Goal: Find specific page/section: Find specific page/section

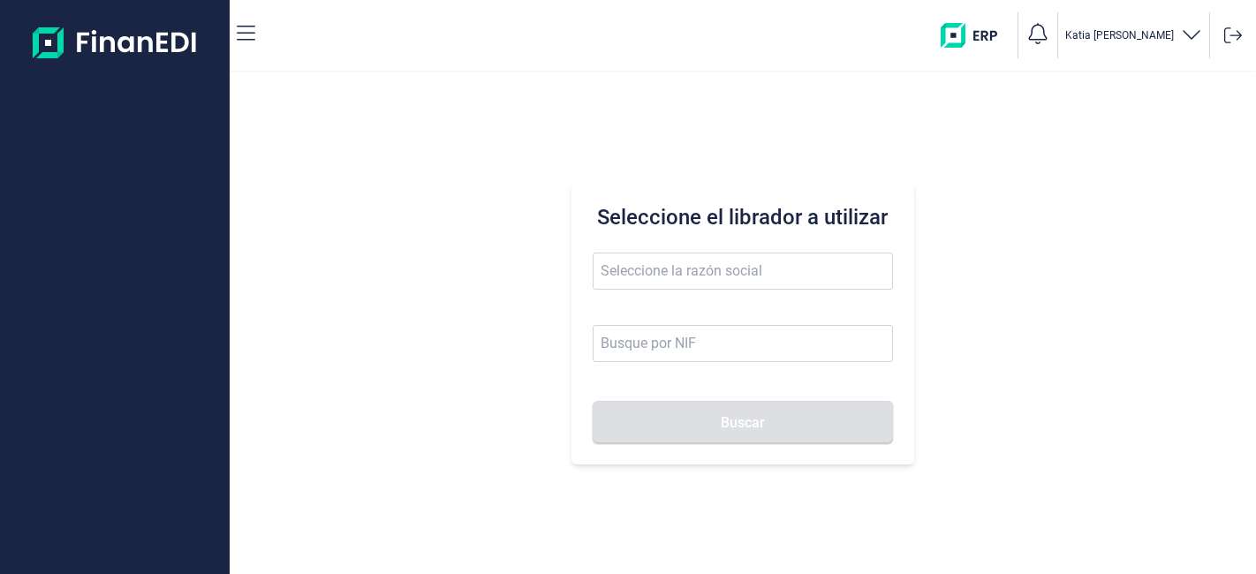
click at [790, 262] on input "text" at bounding box center [742, 271] width 299 height 37
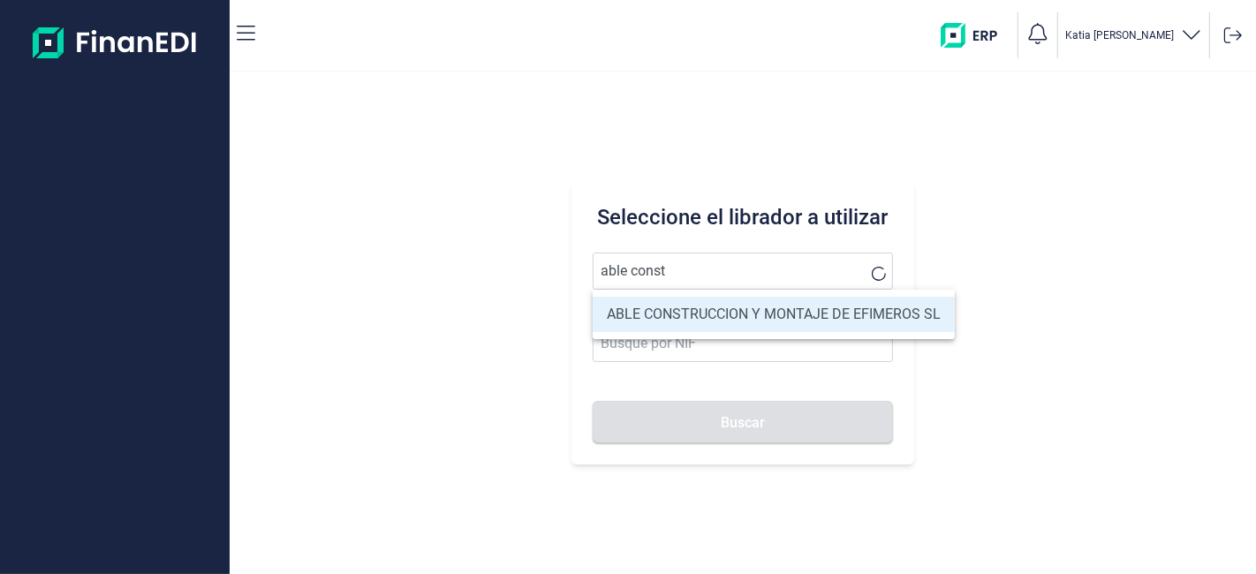
type input "ABLE CONSTRUCCION Y MONTAJE DE EFIMEROS SL"
type input "B85402501"
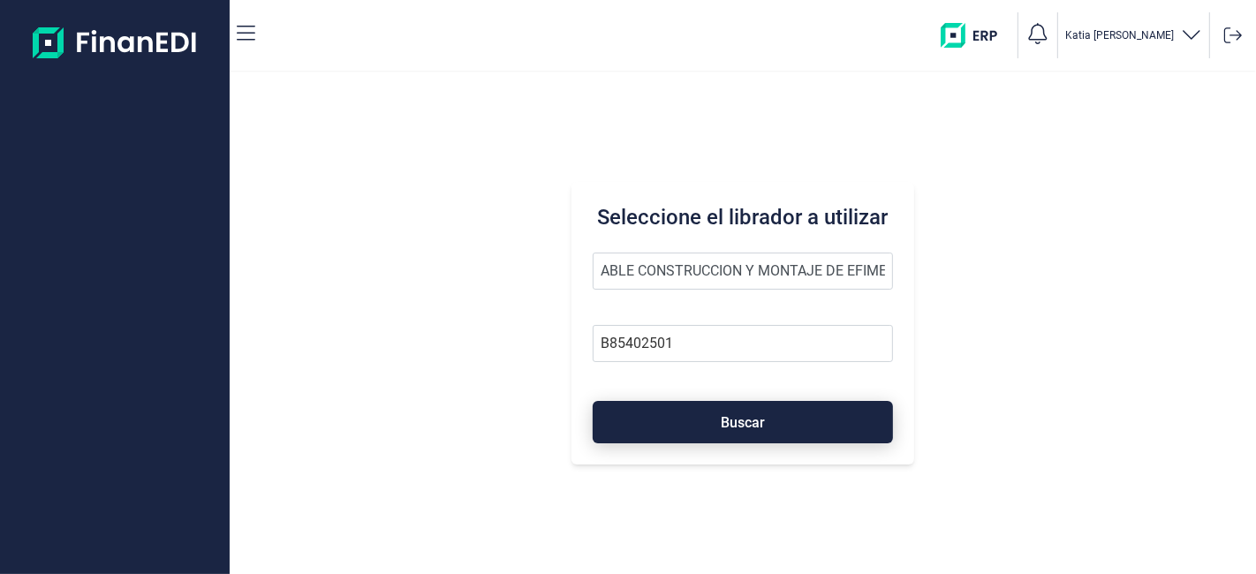
type input "ABLE CONSTRUCCION Y MONTAJE DE EFIMEROS SL"
click at [739, 419] on span "Buscar" at bounding box center [743, 422] width 44 height 13
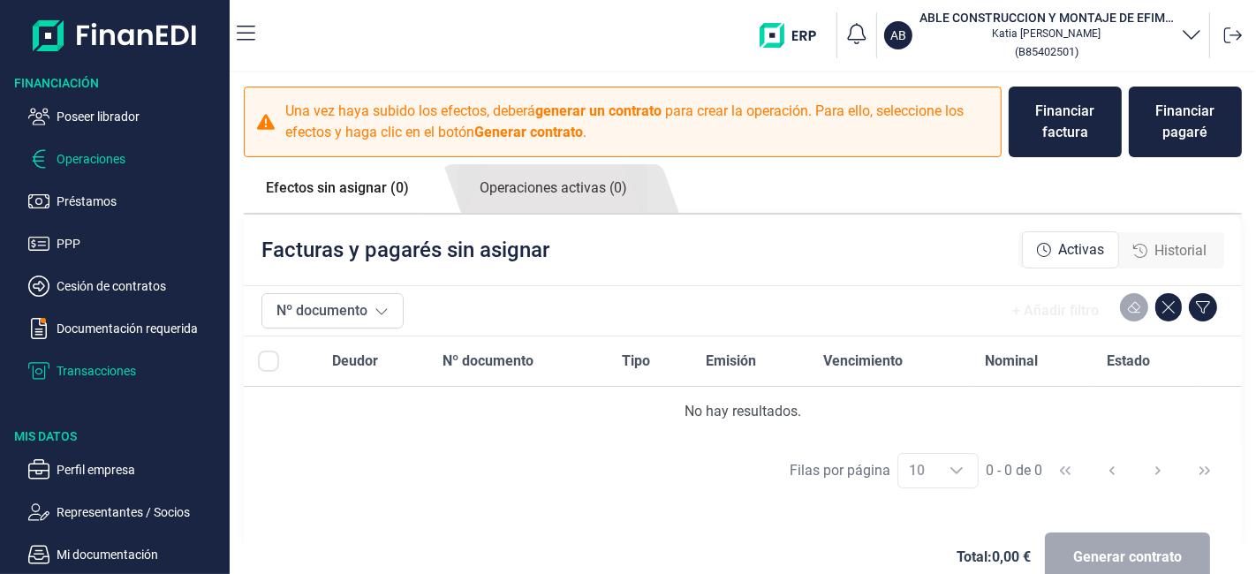
click at [101, 375] on p "Transacciones" at bounding box center [140, 370] width 166 height 21
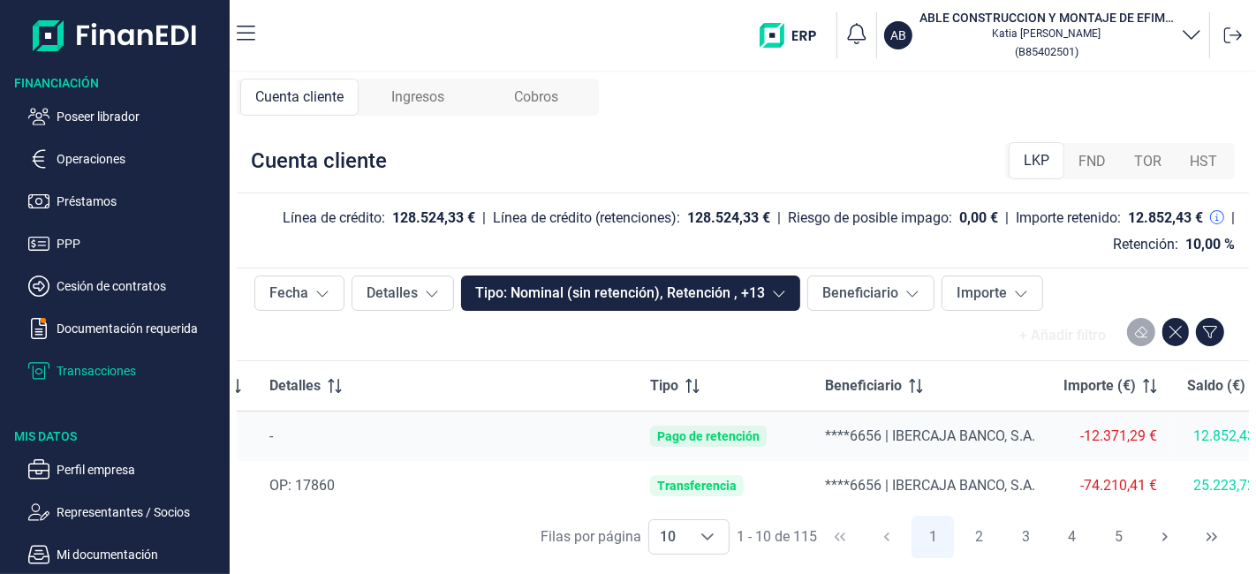
scroll to position [0, 53]
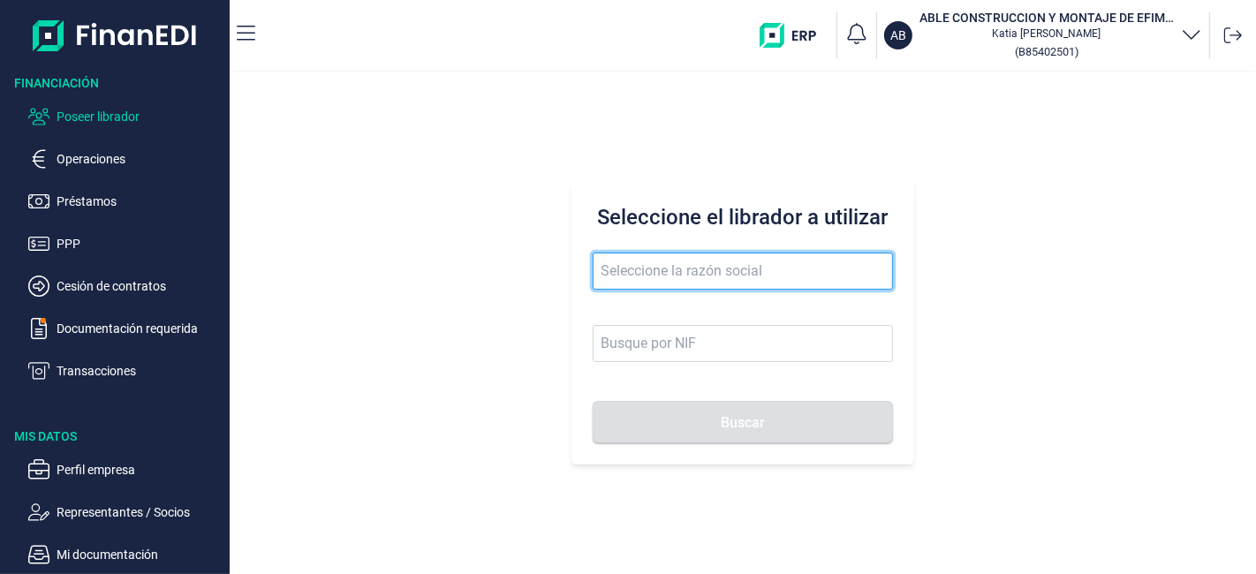
click at [625, 263] on input "text" at bounding box center [742, 271] width 299 height 37
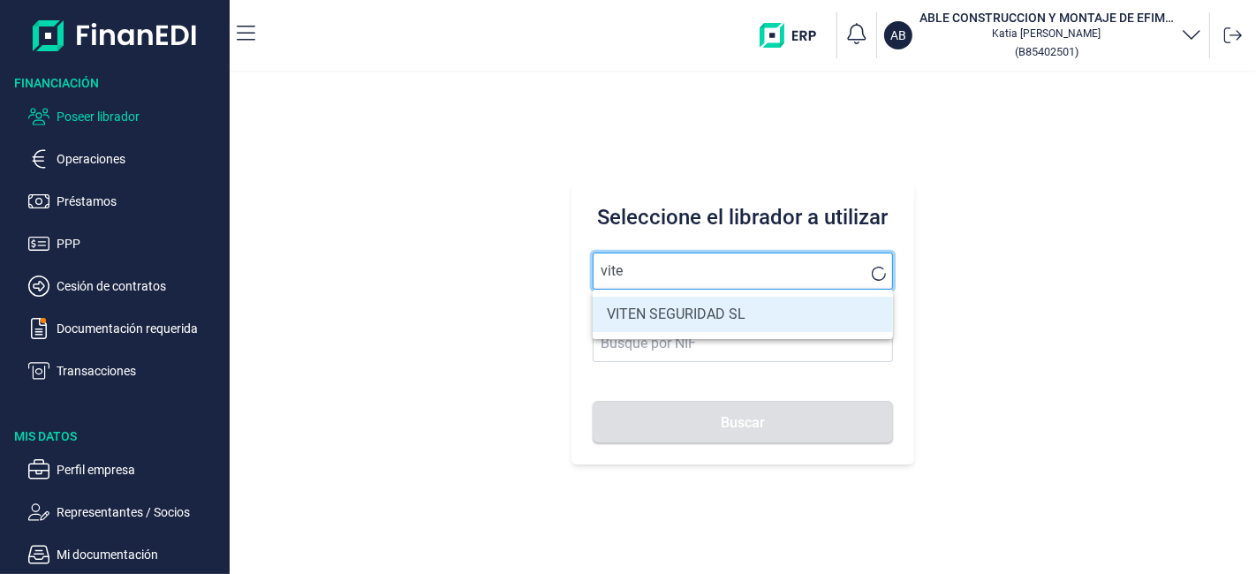
click at [593, 401] on button "Buscar" at bounding box center [742, 422] width 299 height 42
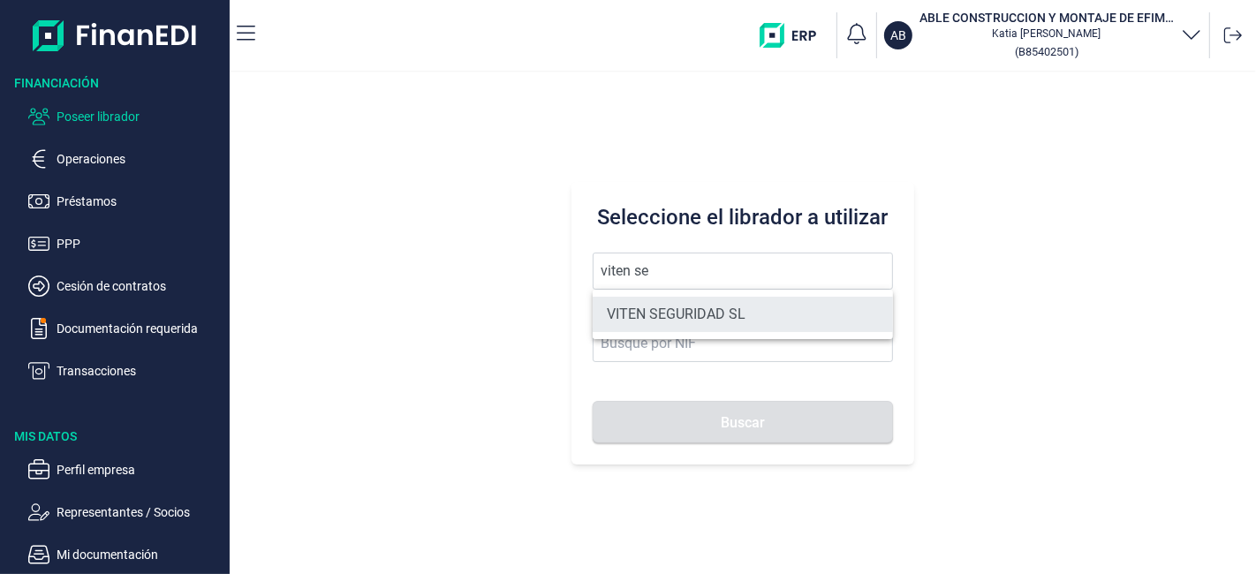
click at [693, 302] on li "VITEN SEGURIDAD SL" at bounding box center [742, 314] width 299 height 35
type input "VITEN SEGURIDAD SL"
type input "B83744680"
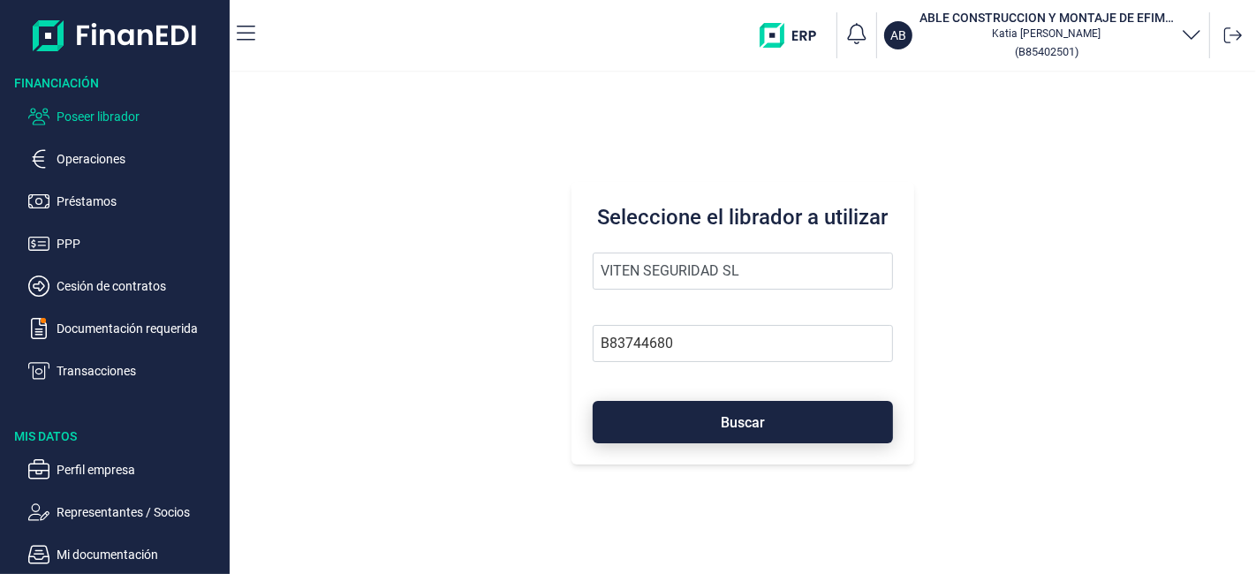
click at [731, 426] on span "Buscar" at bounding box center [743, 422] width 44 height 13
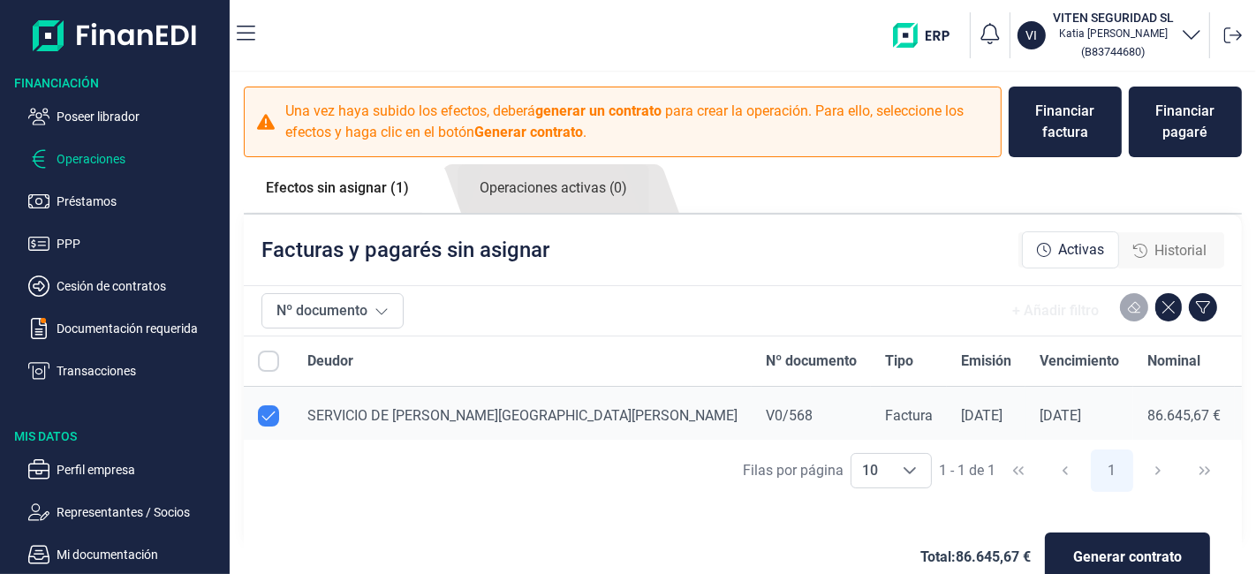
checkbox input "true"
click at [78, 368] on p "Transacciones" at bounding box center [140, 370] width 166 height 21
